Goal: Task Accomplishment & Management: Use online tool/utility

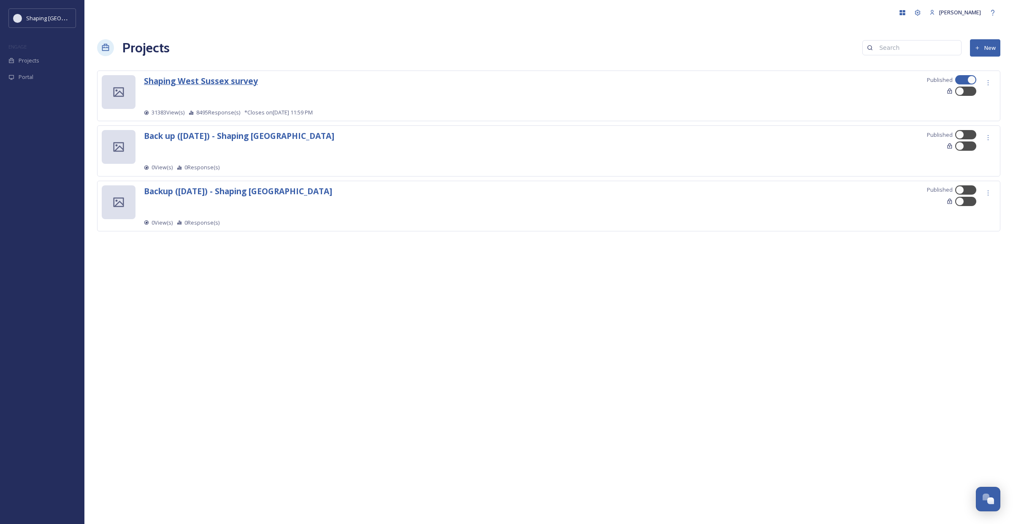
click at [212, 79] on strong "Shaping West Sussex survey" at bounding box center [201, 80] width 114 height 11
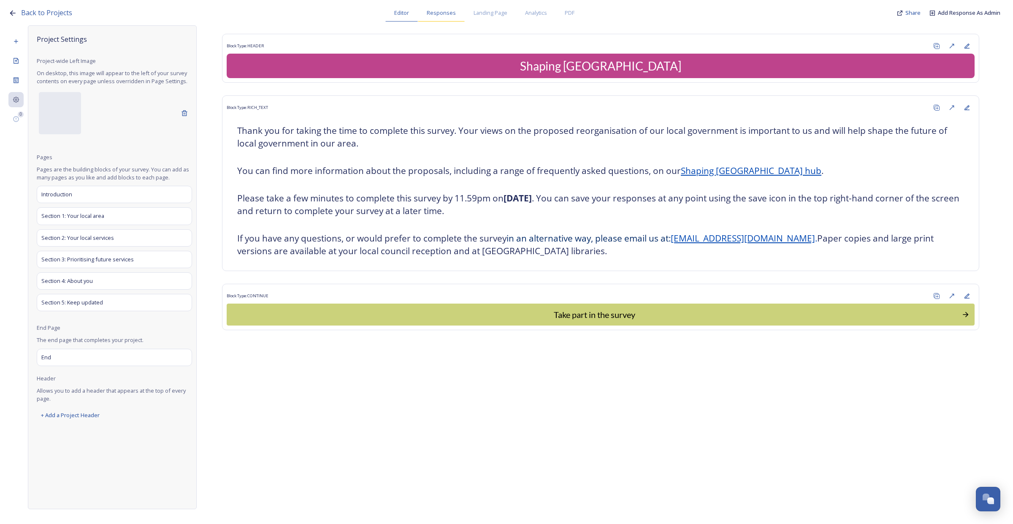
click at [442, 15] on span "Responses" at bounding box center [441, 13] width 29 height 8
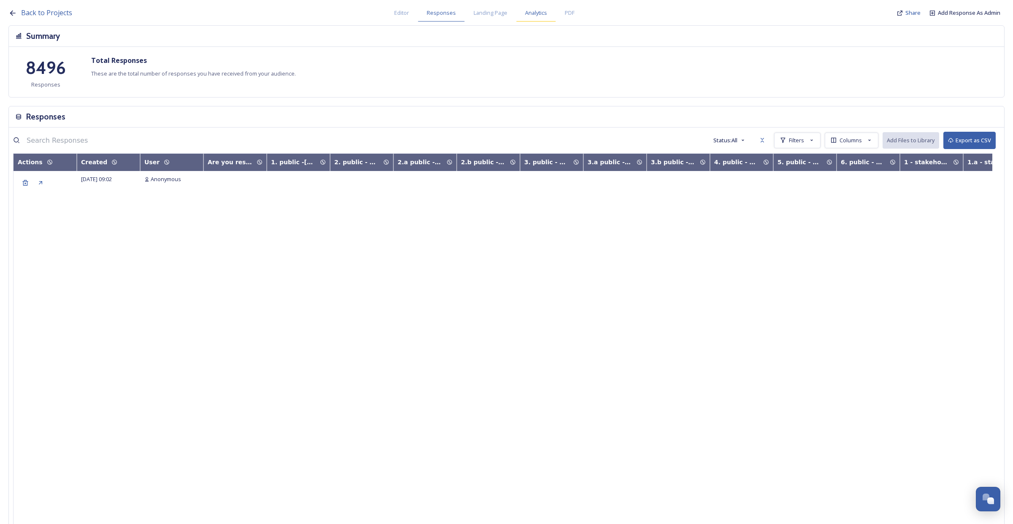
click at [525, 12] on span "Analytics" at bounding box center [536, 13] width 22 height 8
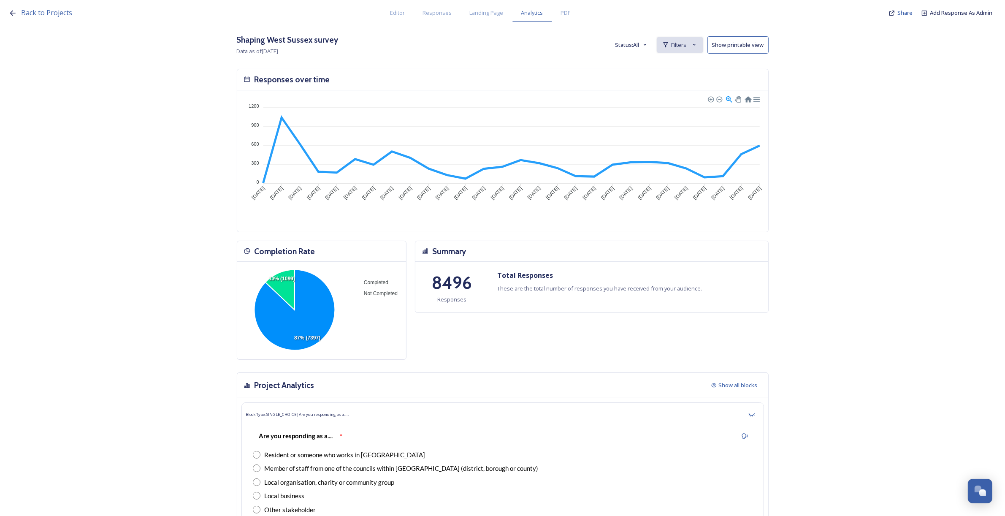
click at [682, 48] on span "Filters" at bounding box center [679, 45] width 15 height 8
click at [837, 77] on div "Back to Projects Editor Responses Landing Page Analytics PDF Share Add Response…" at bounding box center [502, 258] width 1005 height 516
click at [642, 49] on button "Status: All" at bounding box center [631, 45] width 41 height 16
click at [663, 49] on div "Filters" at bounding box center [680, 45] width 46 height 16
click at [678, 58] on div "New Filter" at bounding box center [680, 63] width 46 height 16
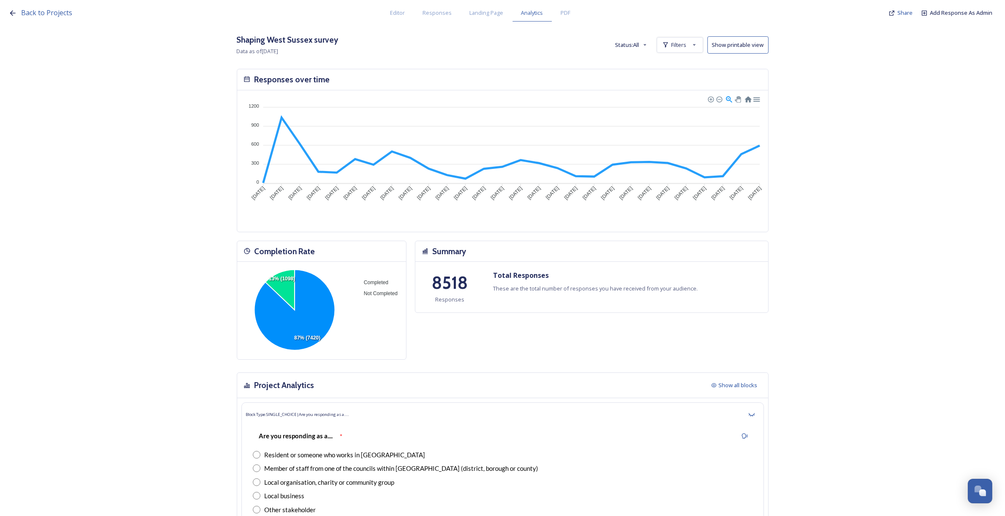
click at [640, 50] on button "Status: All" at bounding box center [631, 45] width 41 height 16
click at [674, 49] on div "Filters" at bounding box center [680, 45] width 46 height 16
click at [684, 64] on span "New Filter" at bounding box center [683, 64] width 25 height 8
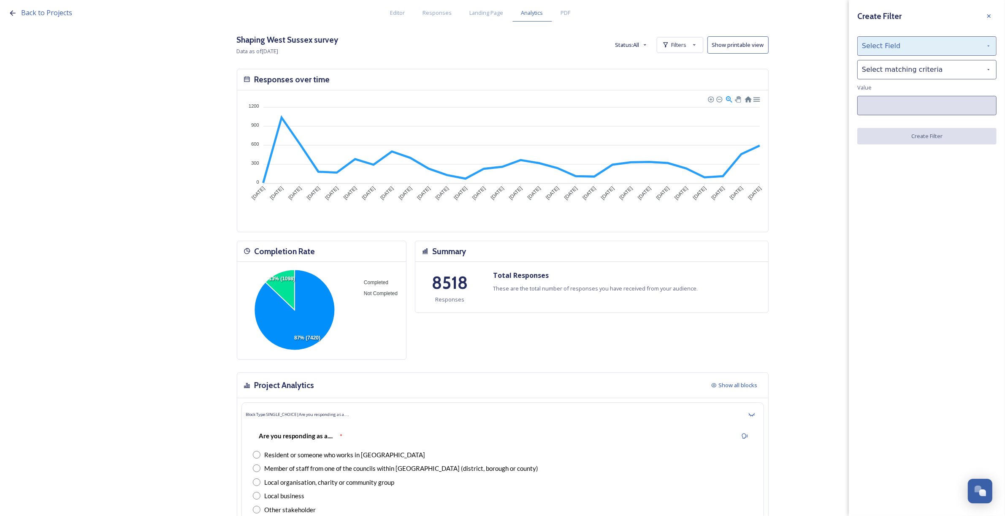
click at [893, 49] on div "Select Field" at bounding box center [926, 45] width 139 height 19
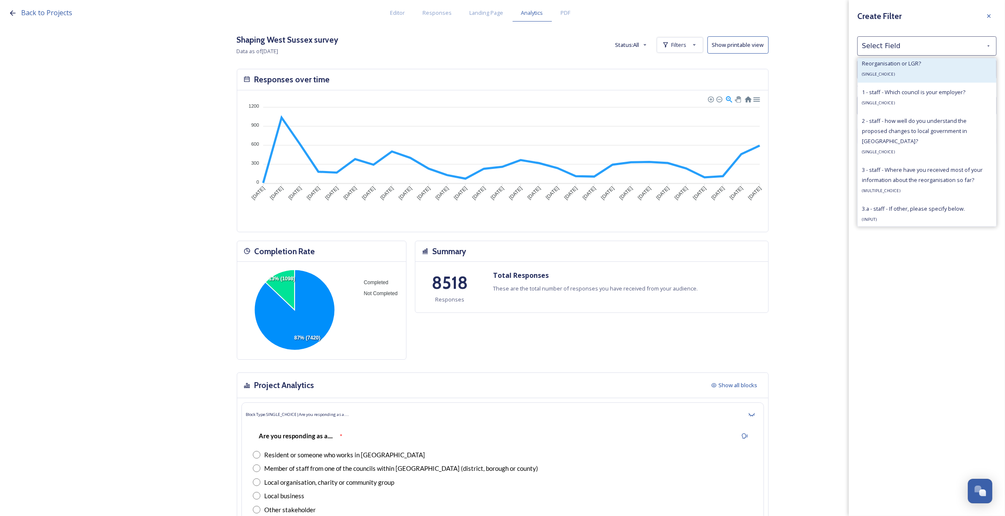
scroll to position [633, 0]
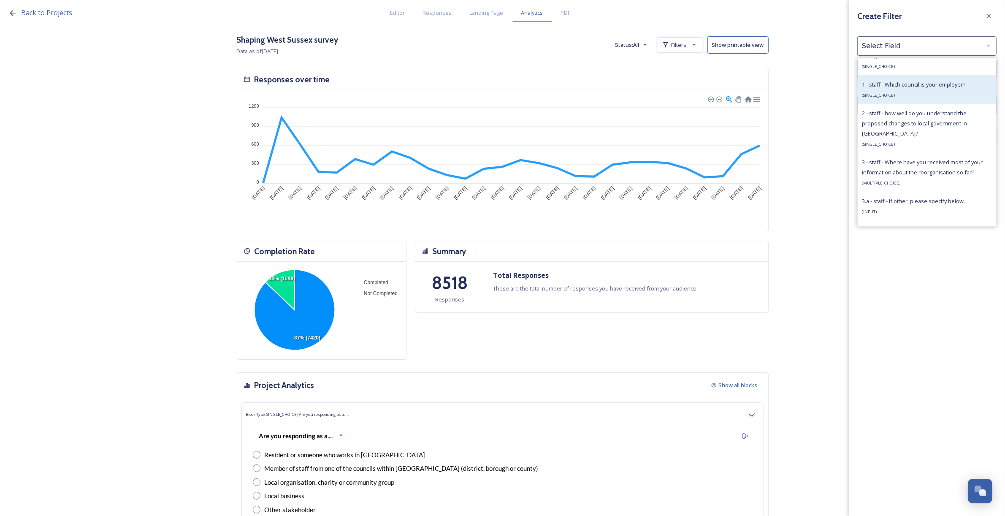
click at [895, 96] on div "1 - staff - Which council is your employer? ( SINGLE_CHOICE )" at bounding box center [913, 89] width 103 height 20
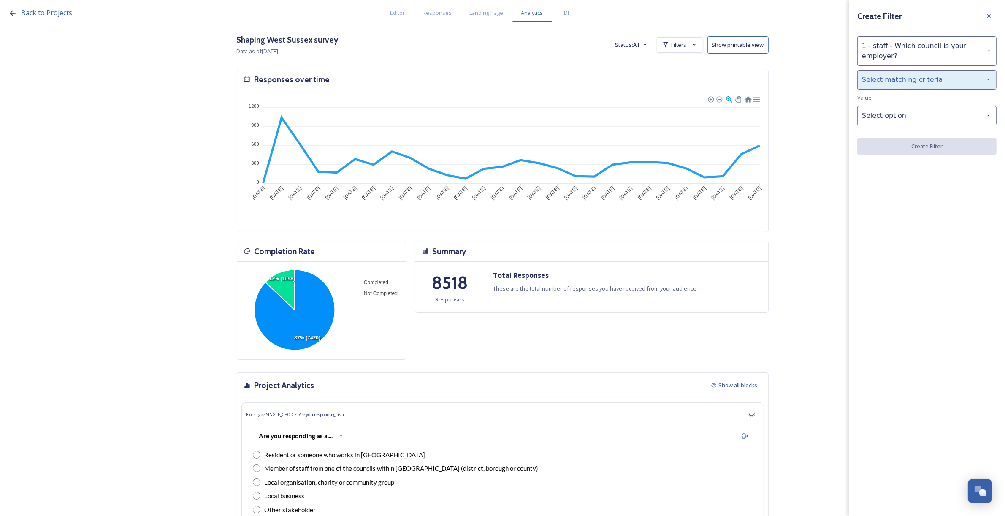
click at [893, 83] on div "Select matching criteria" at bounding box center [926, 79] width 139 height 19
click at [896, 108] on div "is" at bounding box center [927, 101] width 138 height 19
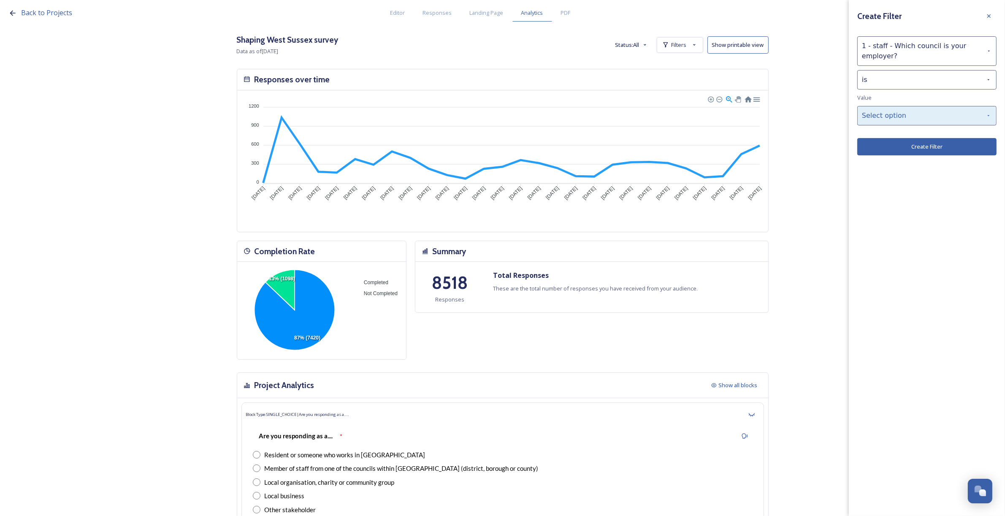
click at [897, 117] on div "Select option" at bounding box center [926, 115] width 139 height 19
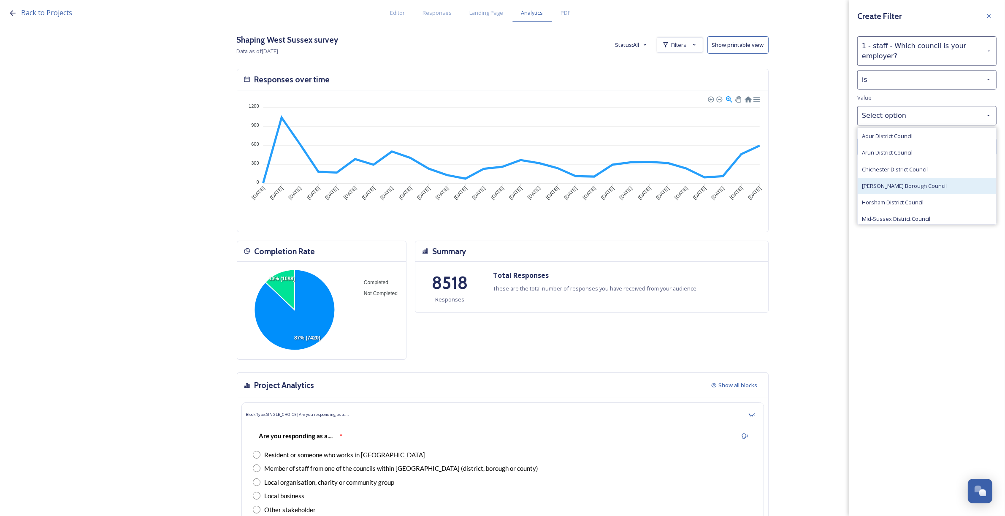
click at [896, 194] on div "[PERSON_NAME] Borough Council" at bounding box center [927, 186] width 138 height 16
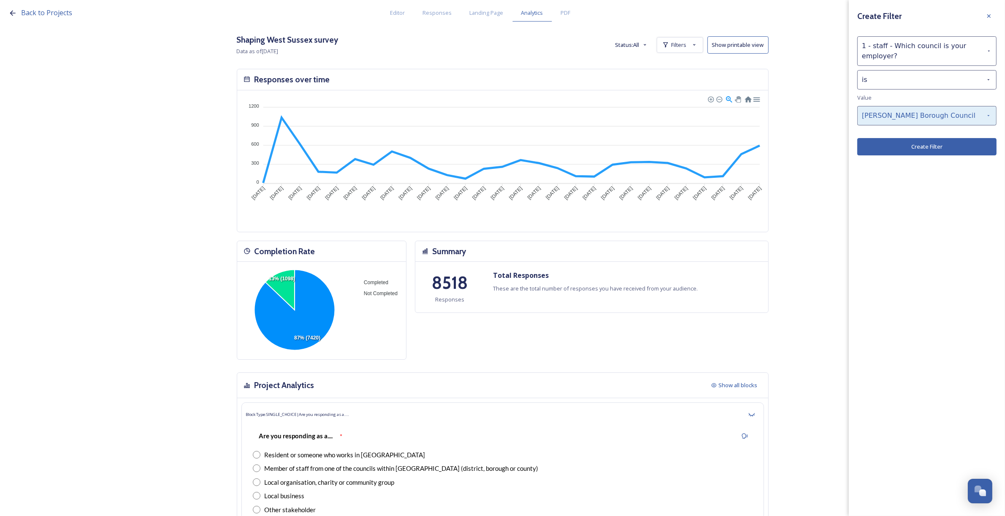
click at [893, 115] on div "[PERSON_NAME] Borough Council" at bounding box center [926, 115] width 139 height 19
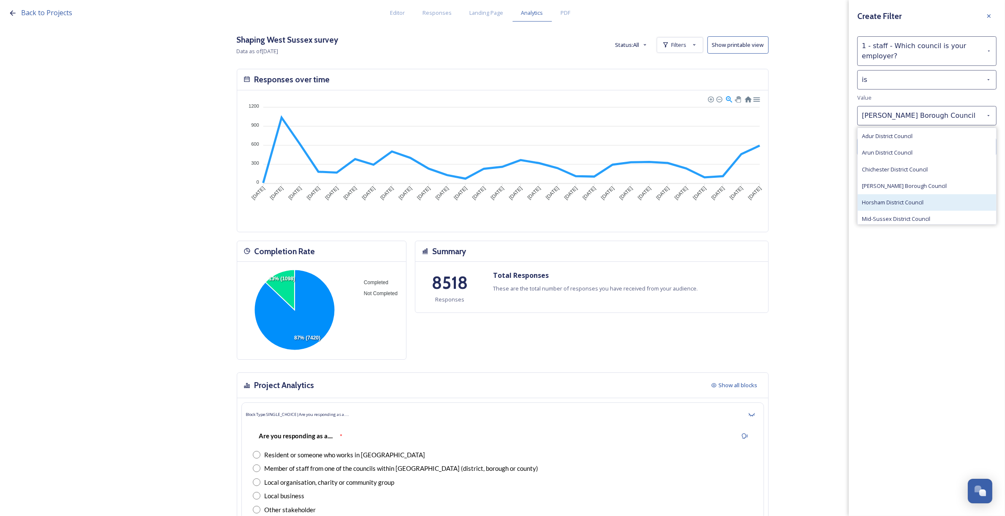
click at [895, 197] on div "Horsham District Council" at bounding box center [927, 202] width 138 height 16
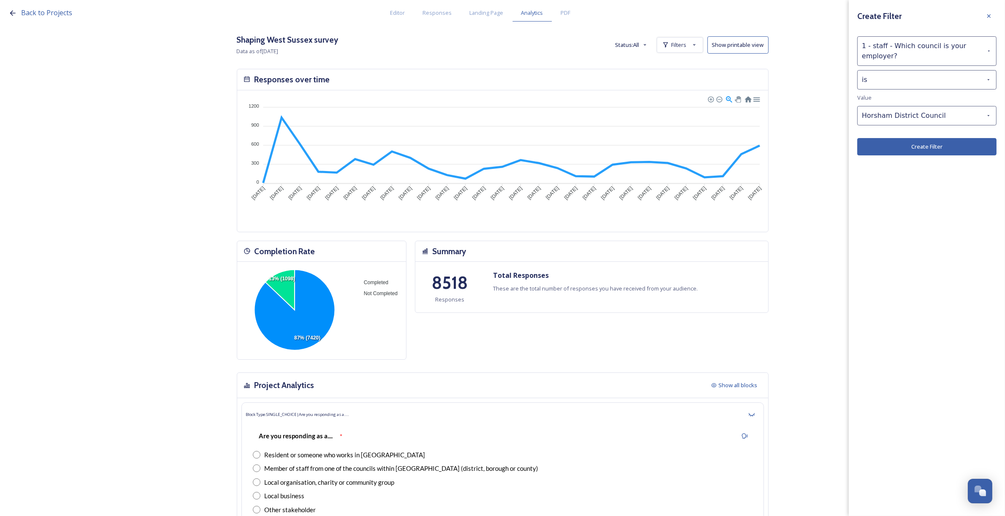
click at [892, 151] on button "Create Filter" at bounding box center [926, 146] width 139 height 17
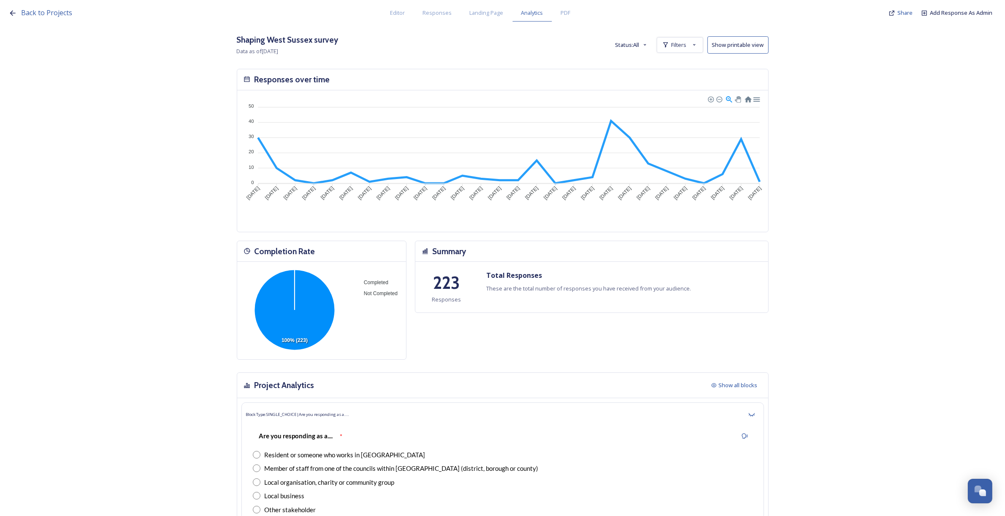
click at [633, 47] on button "Status: All" at bounding box center [631, 45] width 41 height 16
click at [639, 67] on div "All" at bounding box center [632, 64] width 41 height 16
click at [668, 41] on div "Filters" at bounding box center [680, 45] width 46 height 16
click at [653, 65] on strong "is Horsham District Council" at bounding box center [659, 64] width 77 height 8
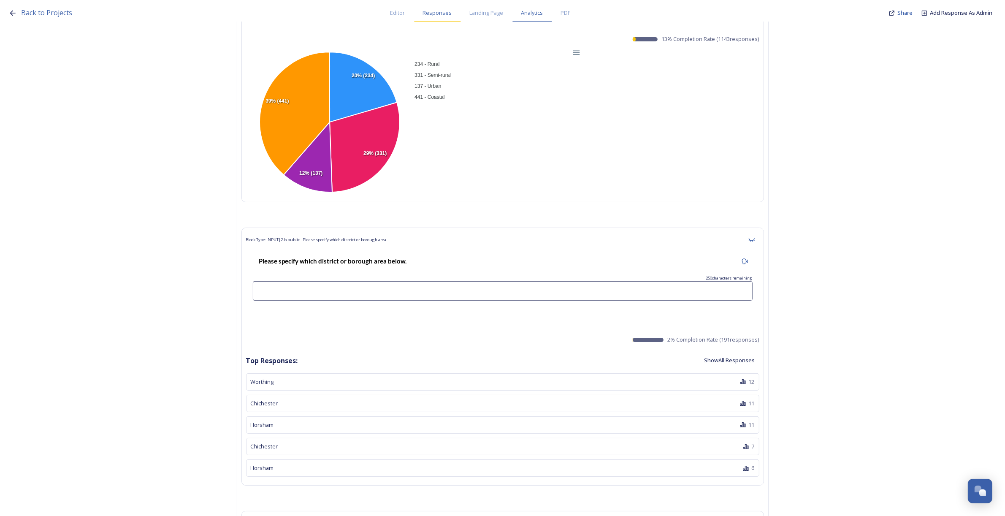
scroll to position [1425, 0]
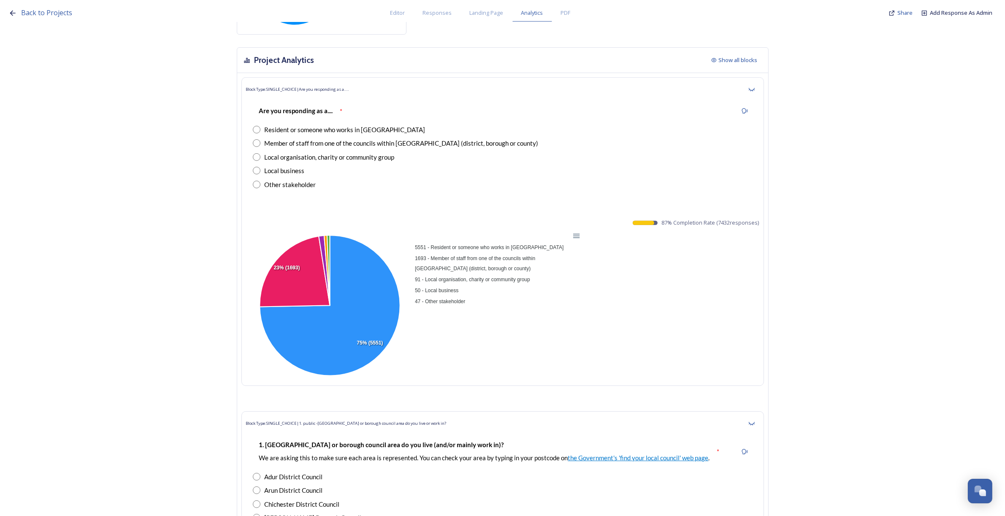
scroll to position [317, 0]
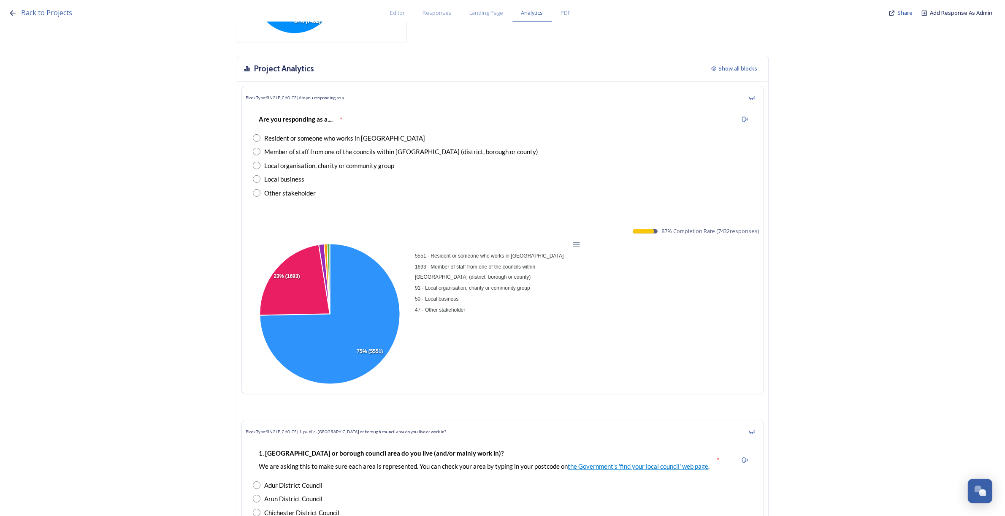
click at [726, 233] on span "87 % Completion Rate ( 7432 responses)" at bounding box center [711, 231] width 98 height 8
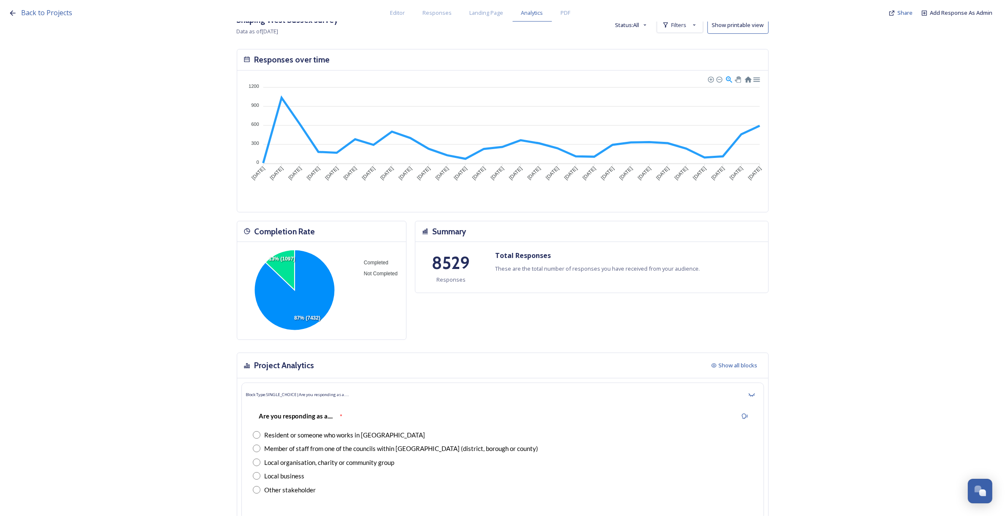
scroll to position [0, 0]
